Goal: Task Accomplishment & Management: Manage account settings

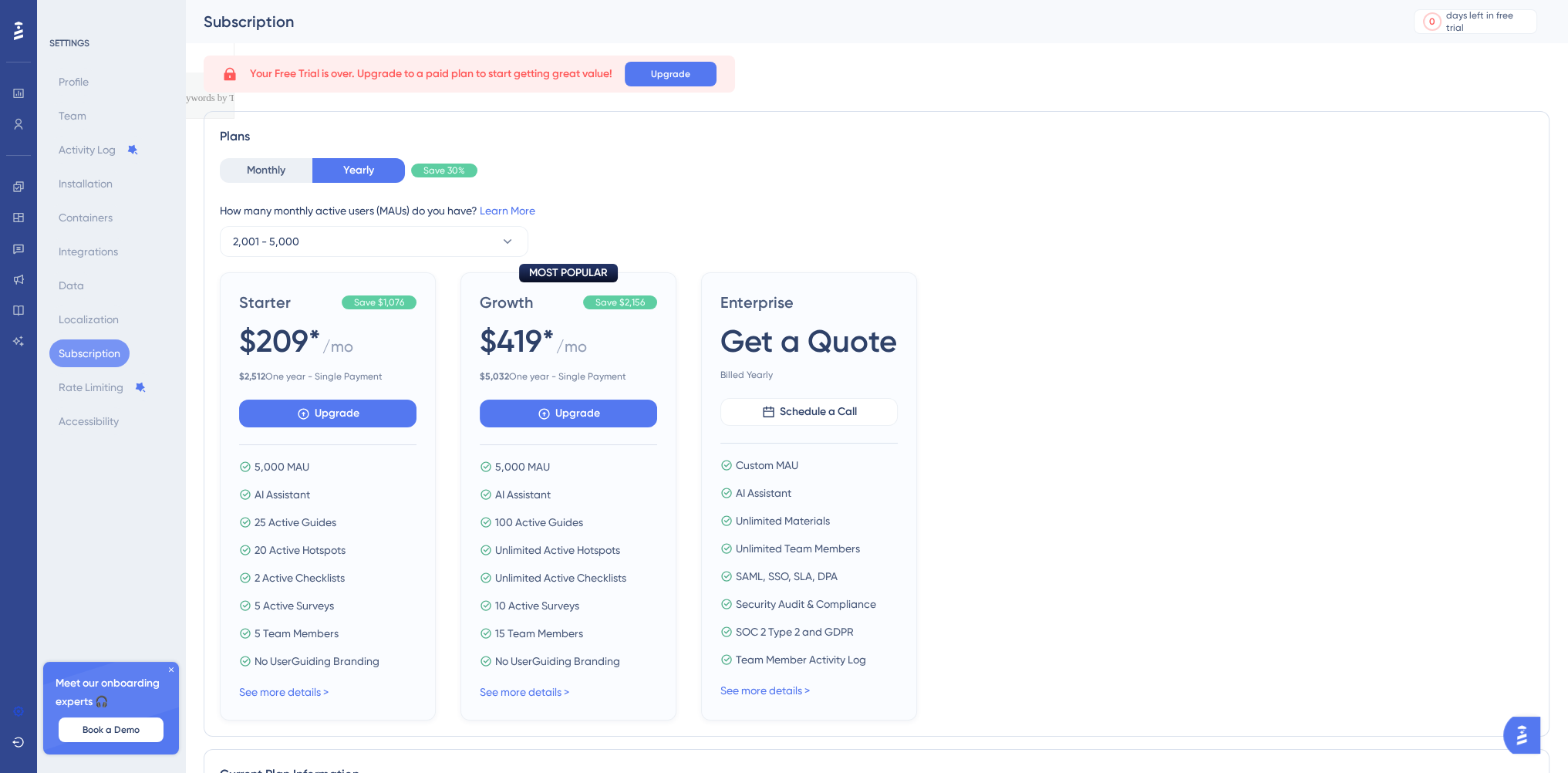
click at [108, 732] on span "Book a Demo" at bounding box center [111, 729] width 57 height 12
click at [98, 288] on div "Profile Team Activity Log Installation Containers Integrations Data Localizatio…" at bounding box center [112, 251] width 125 height 367
click at [110, 740] on button "Book a Demo" at bounding box center [111, 729] width 105 height 25
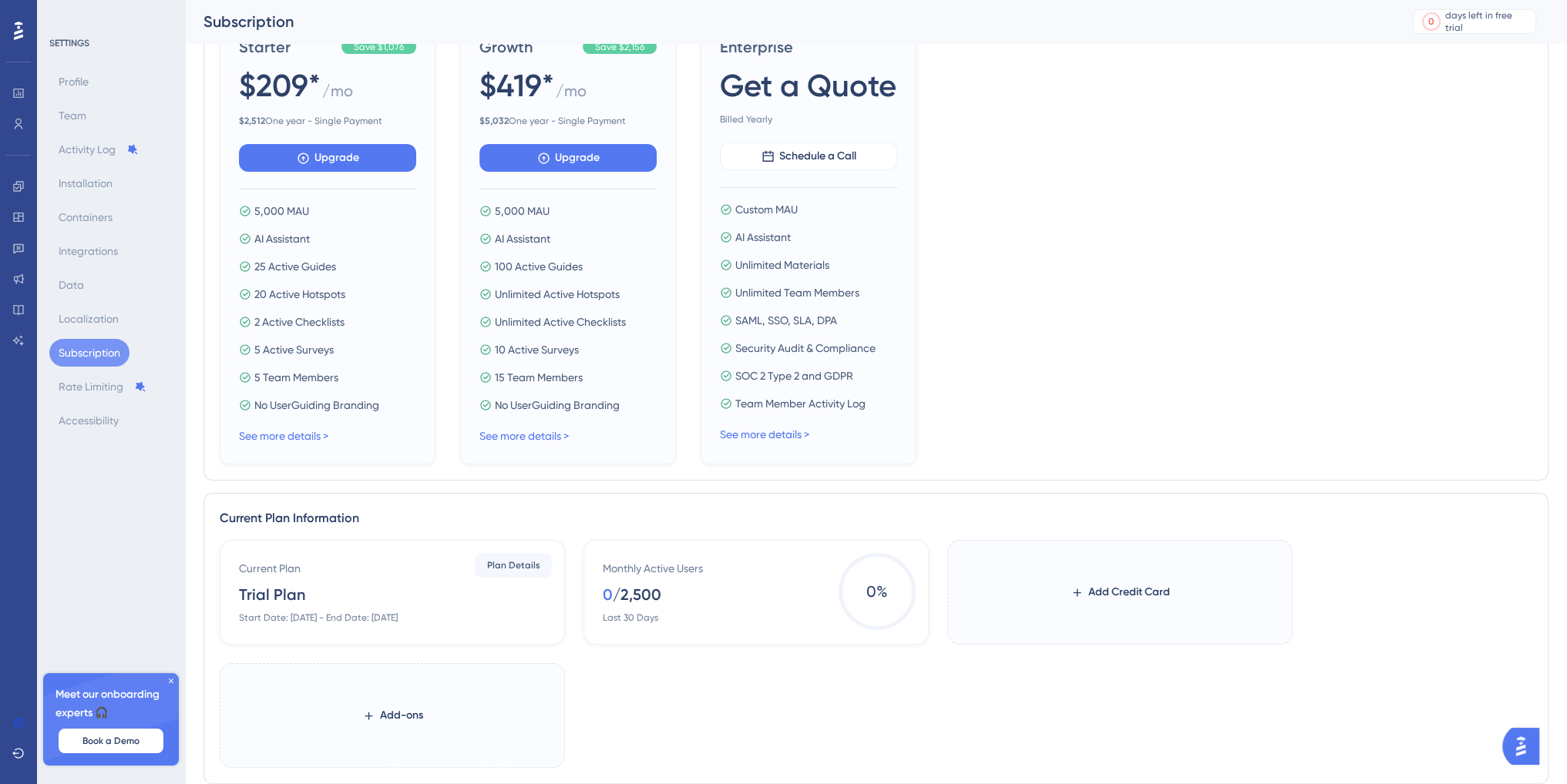
scroll to position [231, 0]
